Goal: Information Seeking & Learning: Learn about a topic

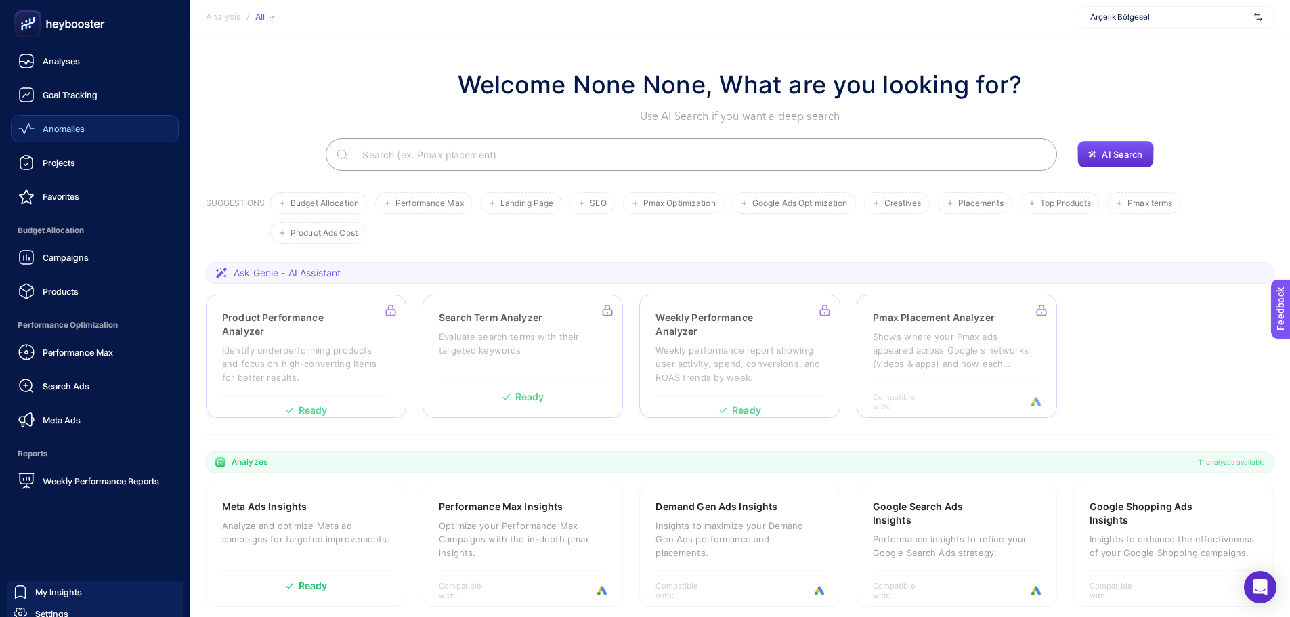
click at [55, 136] on div "Anomalies" at bounding box center [51, 129] width 66 height 16
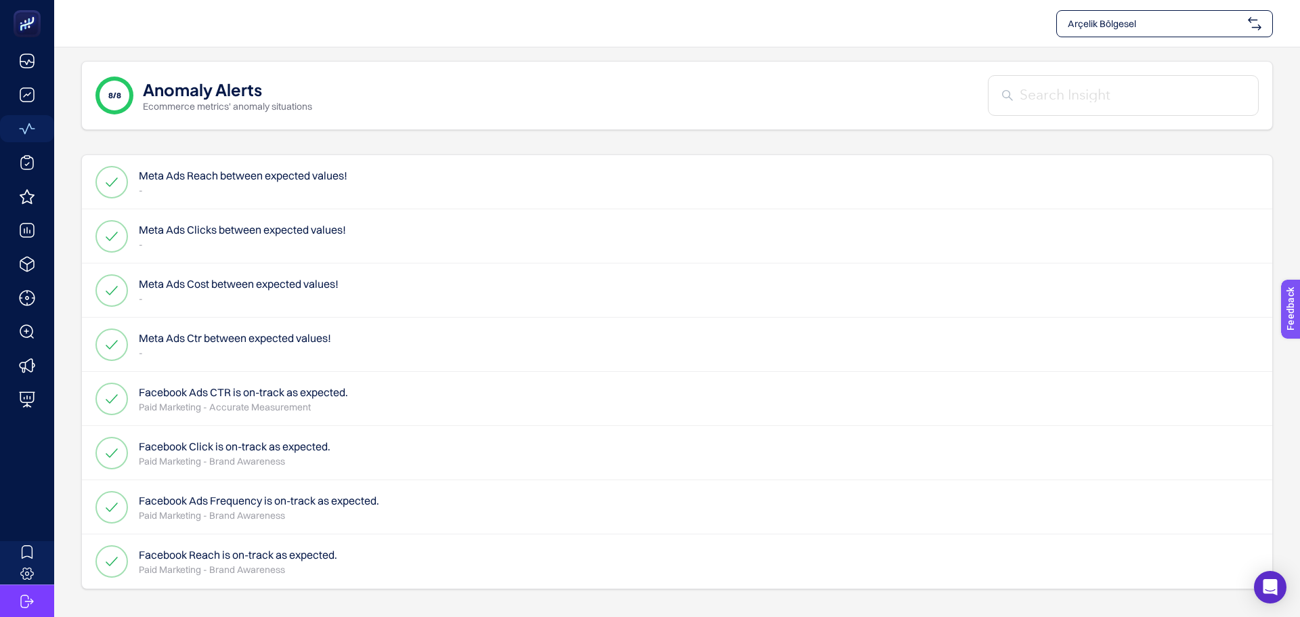
click at [1168, 36] on div "Arçelik Bölgesel" at bounding box center [1164, 23] width 217 height 27
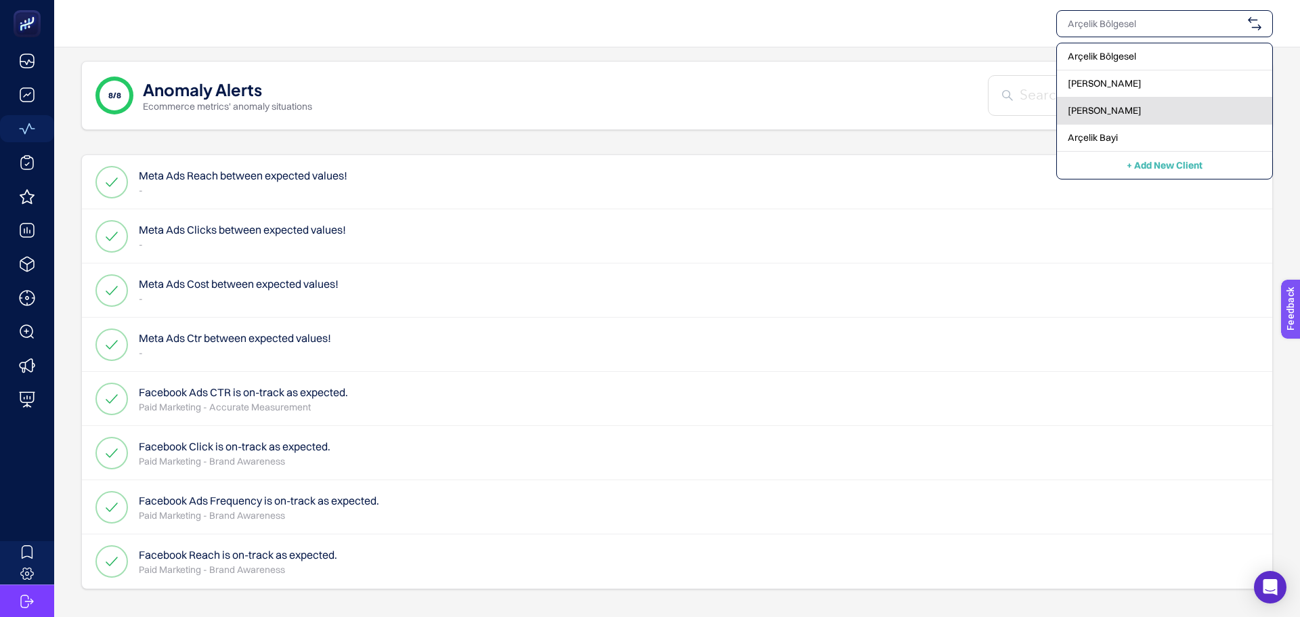
click at [1106, 112] on span "[PERSON_NAME]" at bounding box center [1105, 111] width 74 height 14
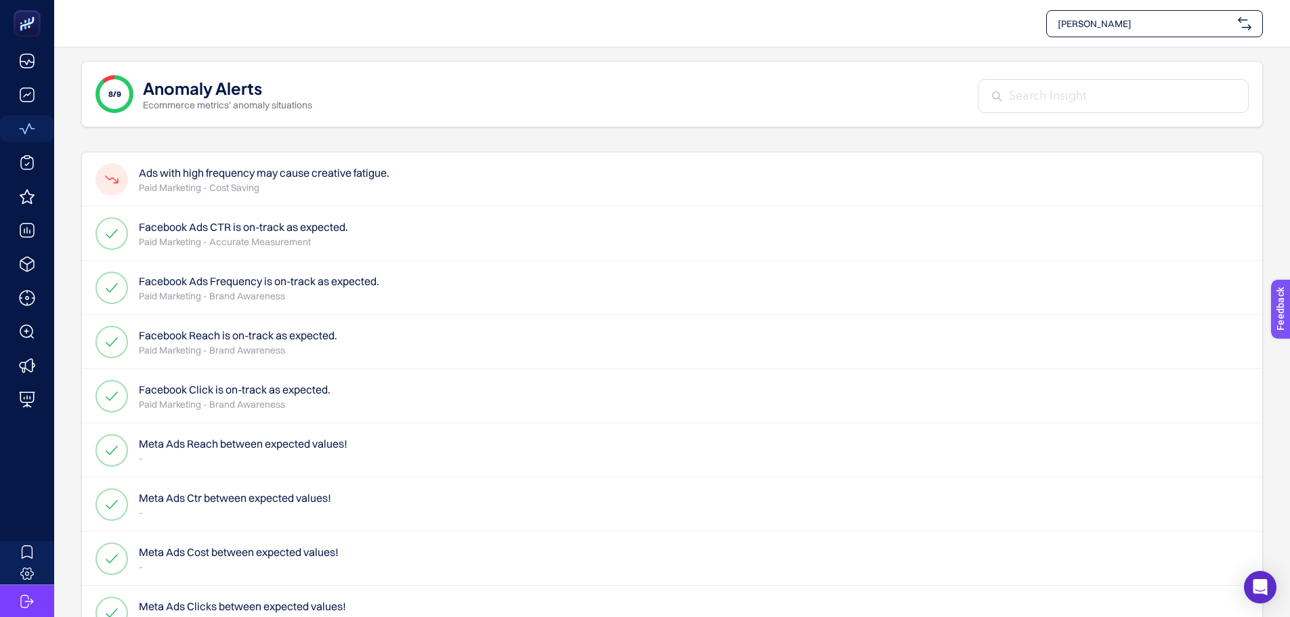
click at [265, 174] on h4 "Ads with high frequency may cause creative fatigue." at bounding box center [264, 173] width 251 height 16
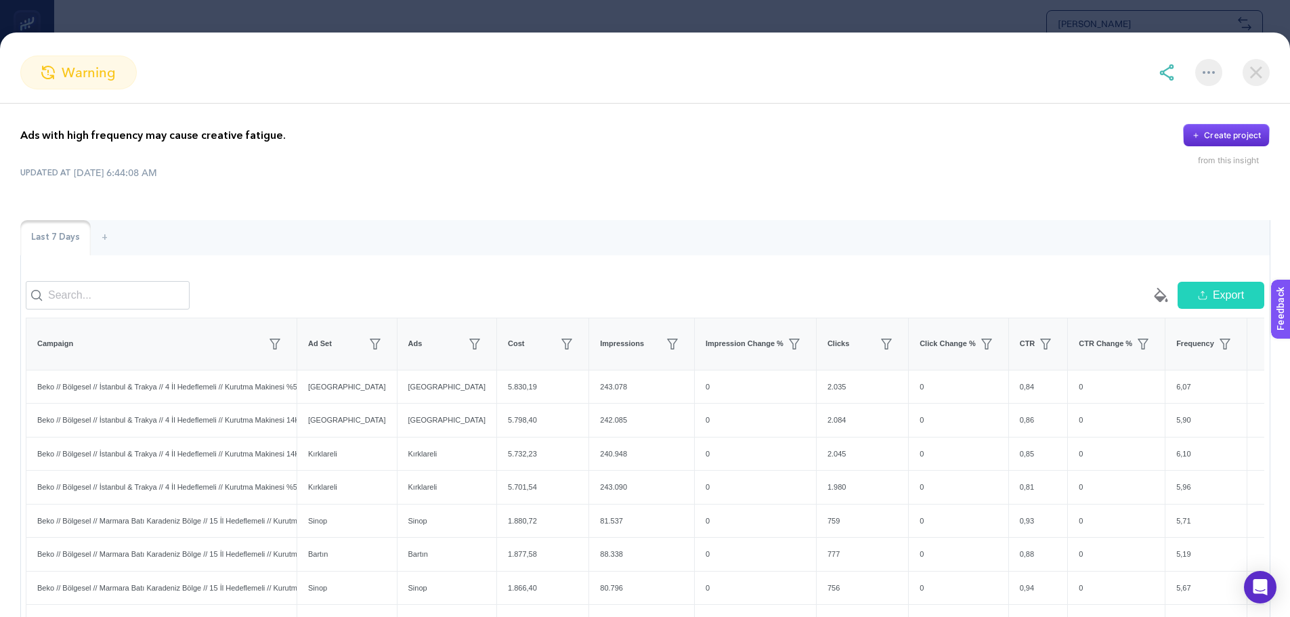
click at [70, 240] on div "Last 7 Days" at bounding box center [55, 237] width 70 height 35
click at [96, 240] on div "+" at bounding box center [105, 237] width 28 height 35
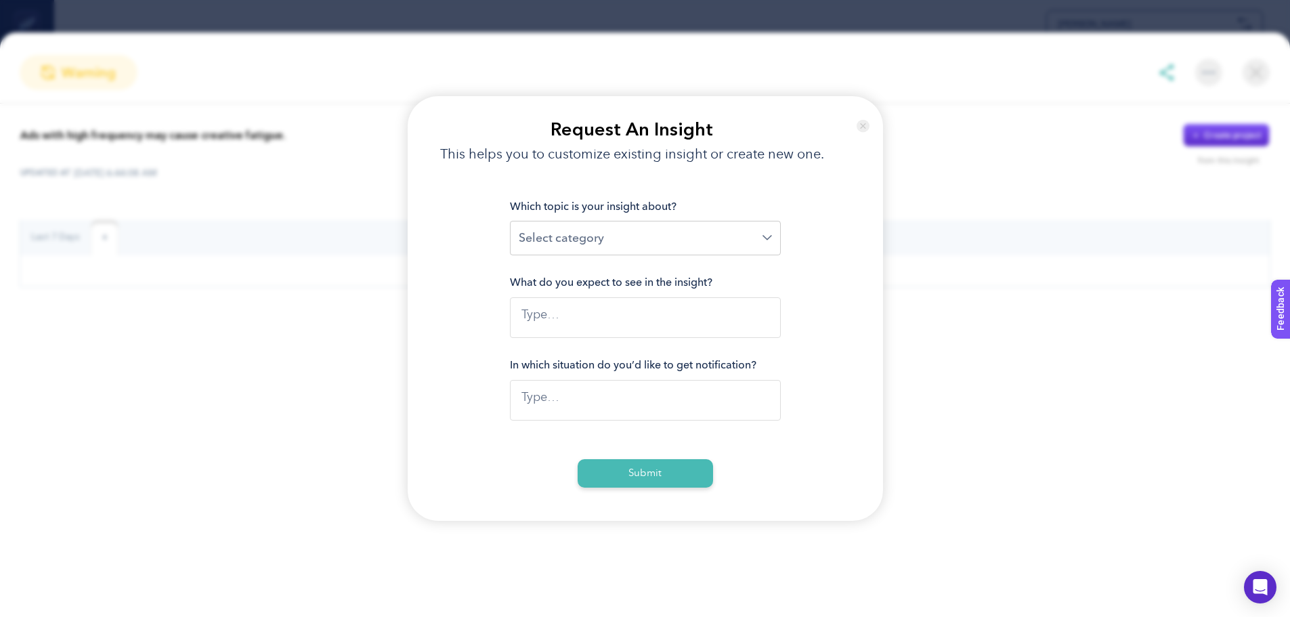
click at [638, 221] on div "Loading..." at bounding box center [645, 238] width 271 height 35
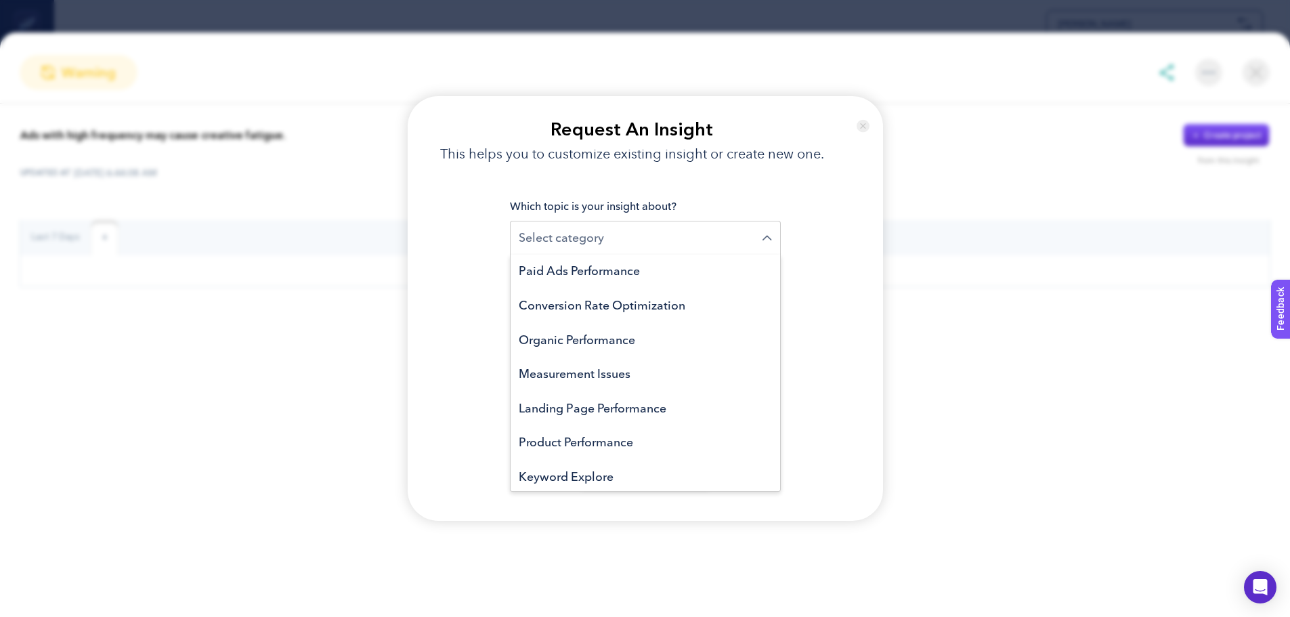
click at [859, 119] on img at bounding box center [862, 126] width 13 height 32
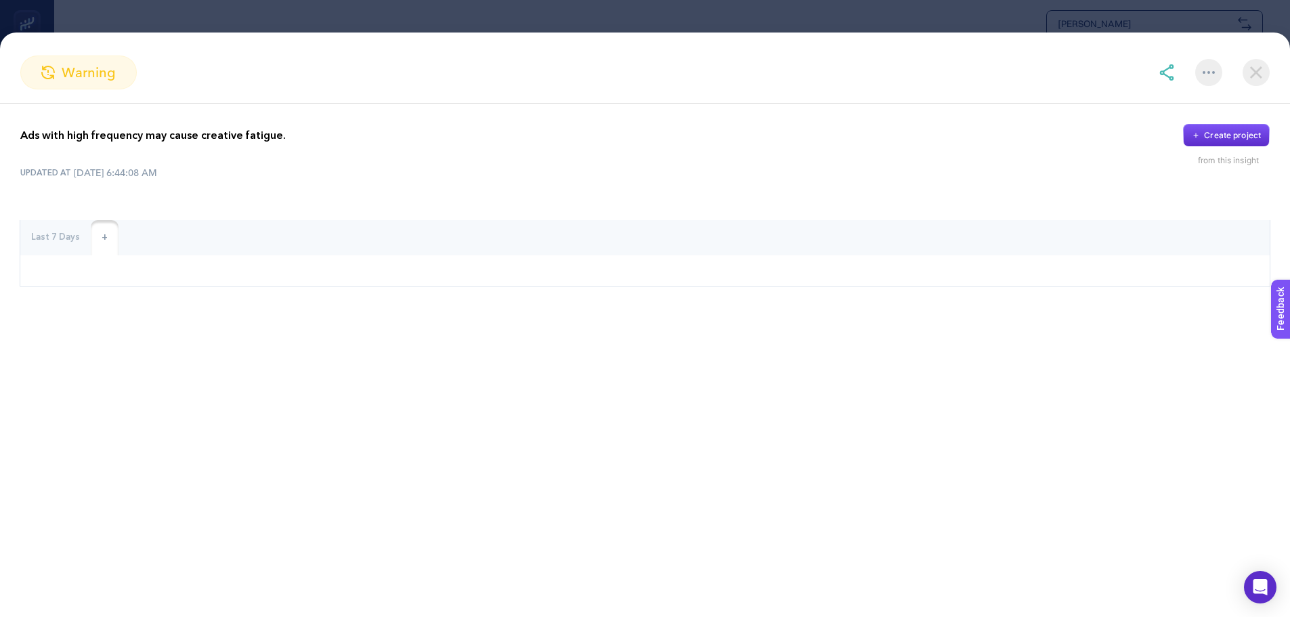
click at [60, 234] on div "Last 7 Days" at bounding box center [55, 237] width 70 height 35
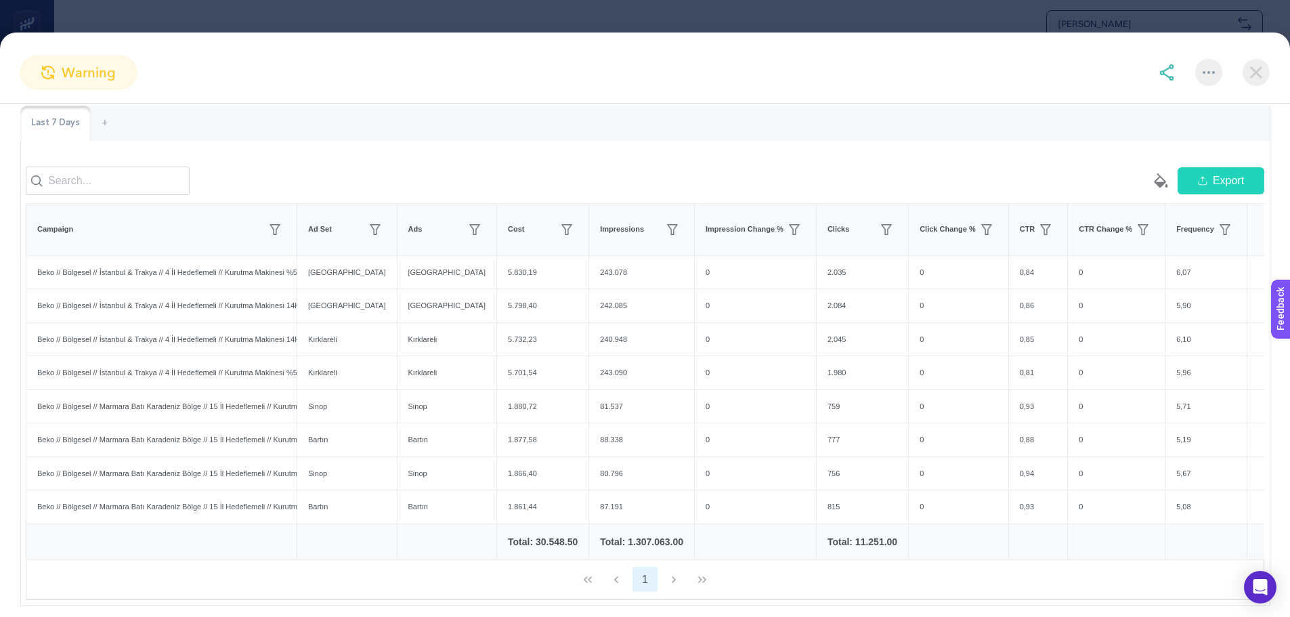
scroll to position [135, 0]
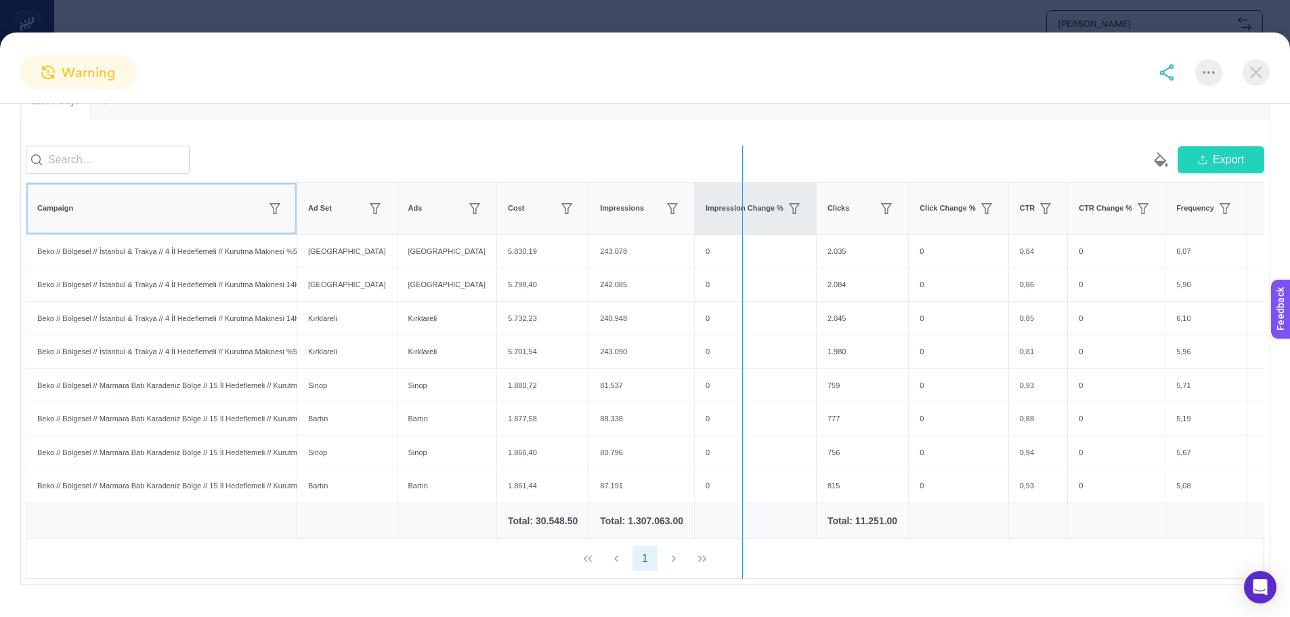
drag, startPoint x: 310, startPoint y: 208, endPoint x: 755, endPoint y: 239, distance: 445.9
click at [755, 239] on div "empty paint-bucket-solid Export Campaign Ad Set Ads Cost Impressions Impression…" at bounding box center [645, 362] width 1238 height 433
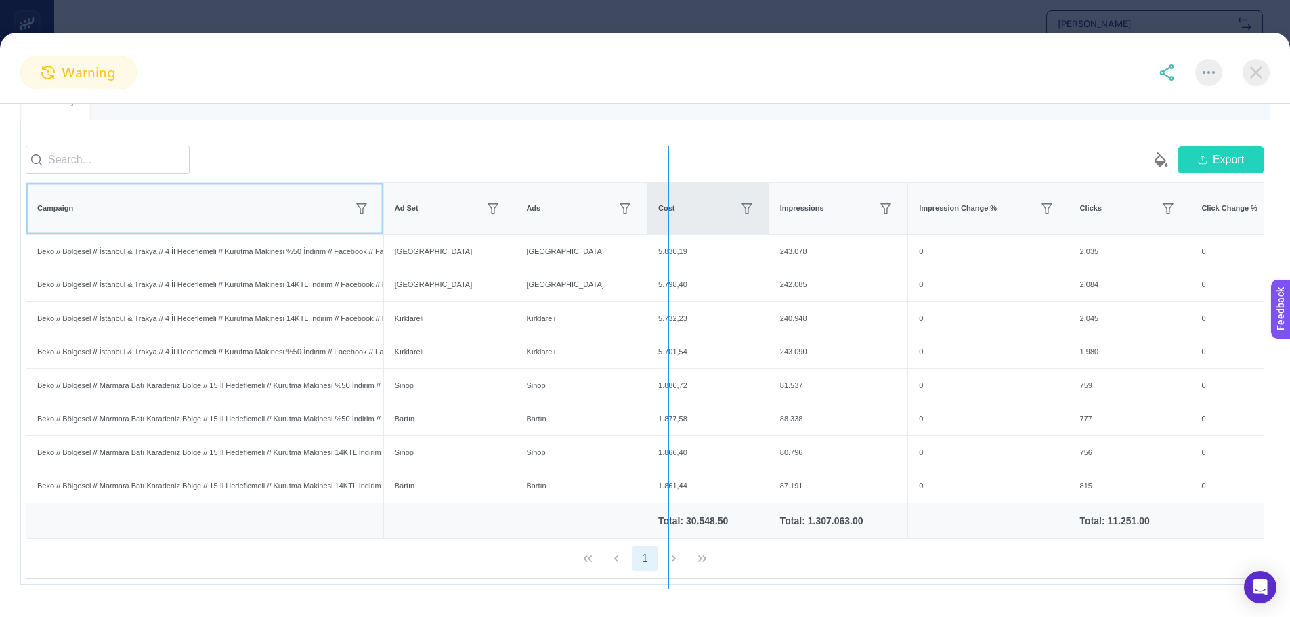
drag, startPoint x: 414, startPoint y: 202, endPoint x: 668, endPoint y: 221, distance: 255.3
click at [668, 221] on div "empty paint-bucket-solid Export Campaign Ad Set Ads Cost Impressions Impression…" at bounding box center [645, 362] width 1238 height 433
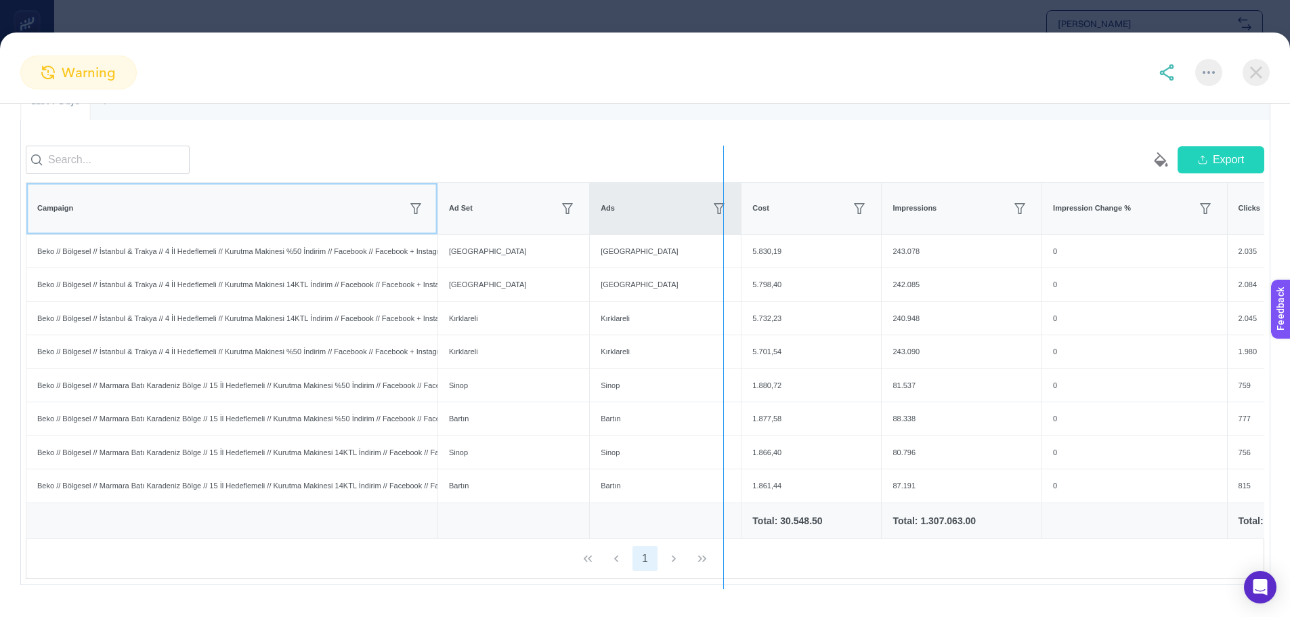
drag, startPoint x: 473, startPoint y: 208, endPoint x: 723, endPoint y: 214, distance: 250.6
click at [723, 214] on div "empty paint-bucket-solid Export Campaign Ad Set Ads Cost Impressions Impression…" at bounding box center [645, 362] width 1238 height 433
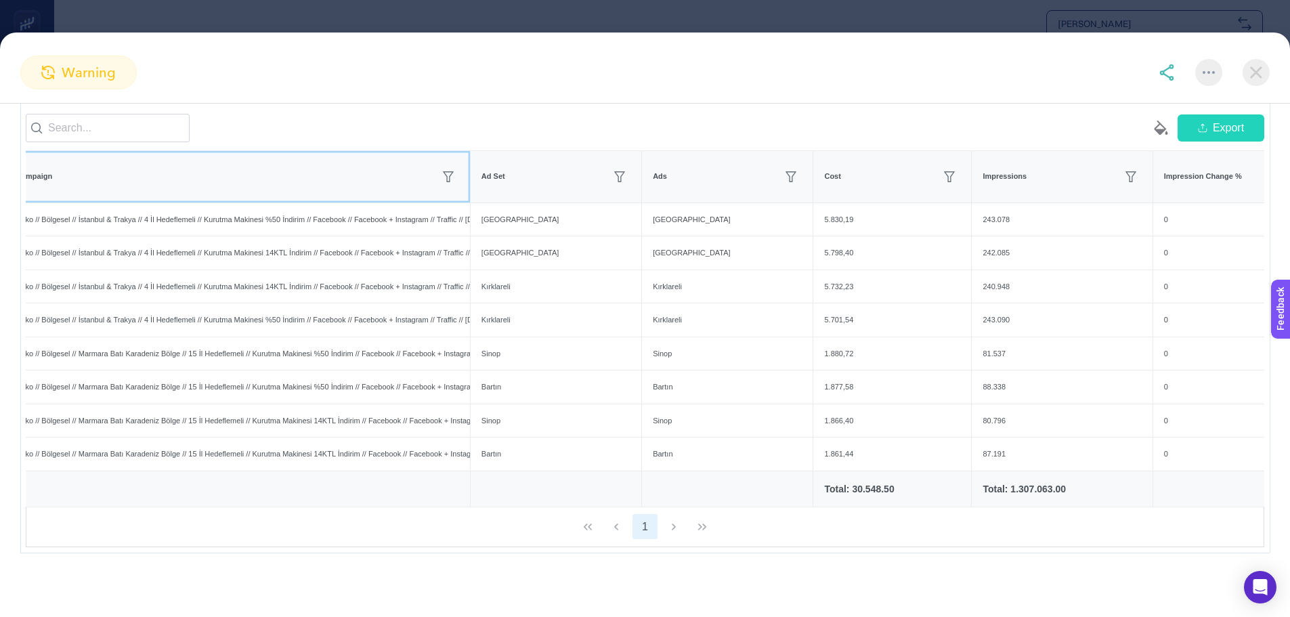
scroll to position [0, 0]
